Goal: Book appointment/travel/reservation

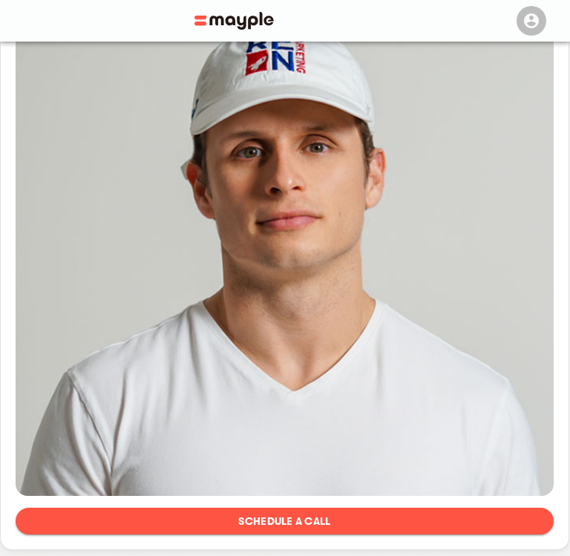
scroll to position [349, 0]
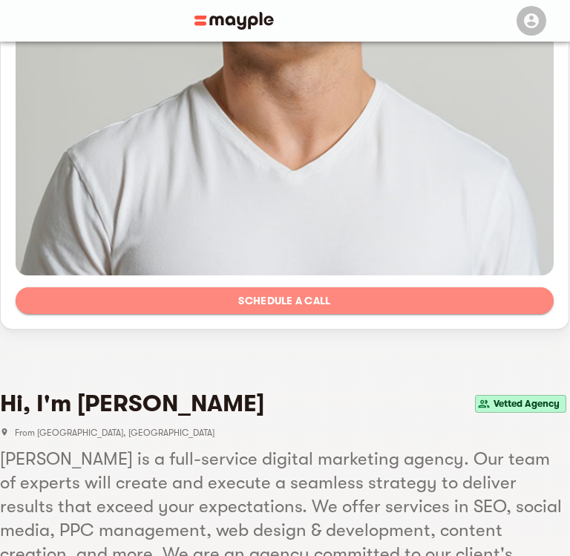
click at [252, 299] on span "Schedule a call" at bounding box center [284, 301] width 514 height 18
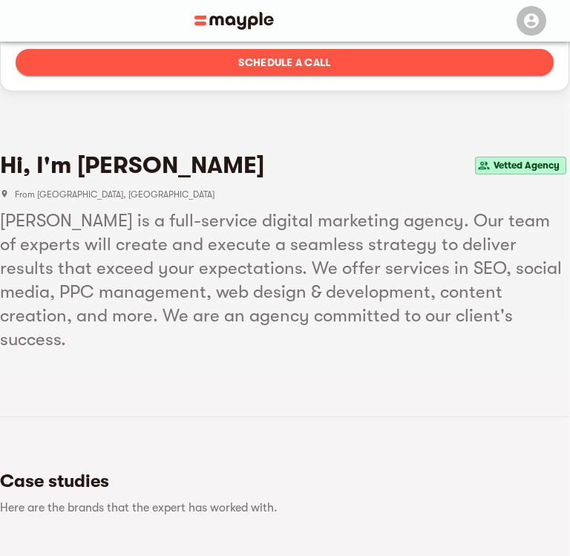
scroll to position [570, 0]
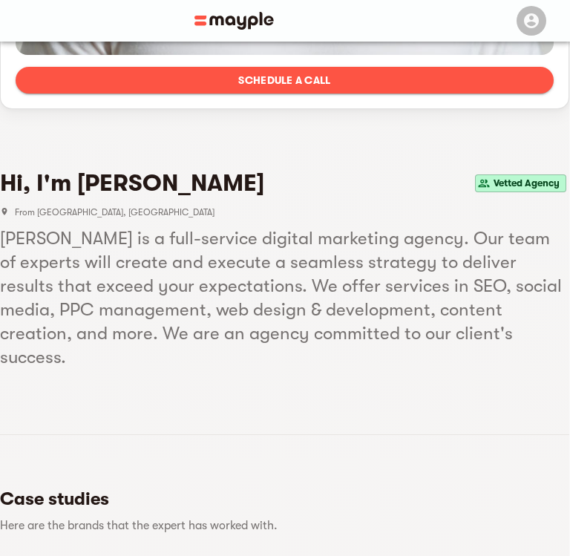
click at [16, 238] on h5 "REN M. is a full-service digital marketing agency. Our team of experts will cre…" at bounding box center [284, 297] width 569 height 142
drag, startPoint x: 50, startPoint y: 236, endPoint x: 0, endPoint y: 236, distance: 50.5
click at [0, 236] on h5 "REN M. is a full-service digital marketing agency. Our team of experts will cre…" at bounding box center [284, 297] width 569 height 142
copy h5 "REN M"
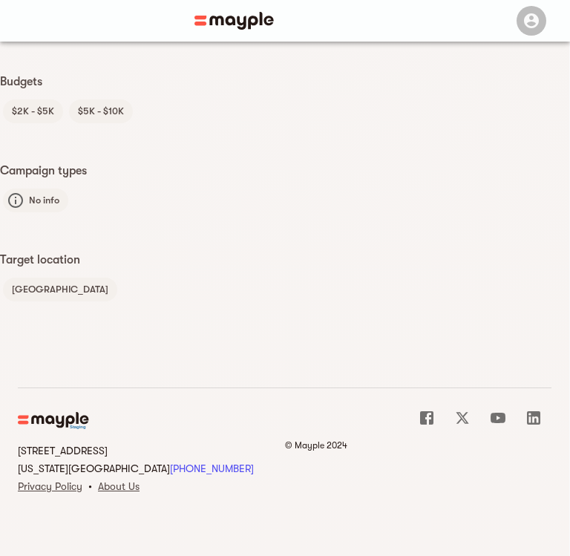
scroll to position [2728, 0]
